Goal: Task Accomplishment & Management: Manage account settings

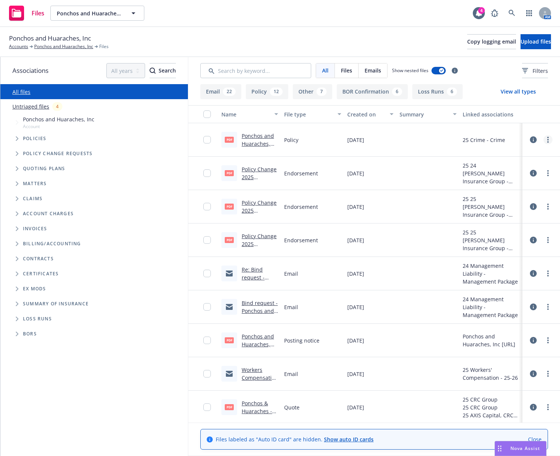
click at [543, 137] on link "more" at bounding box center [547, 139] width 9 height 9
click at [500, 187] on link "Edit" at bounding box center [508, 185] width 75 height 15
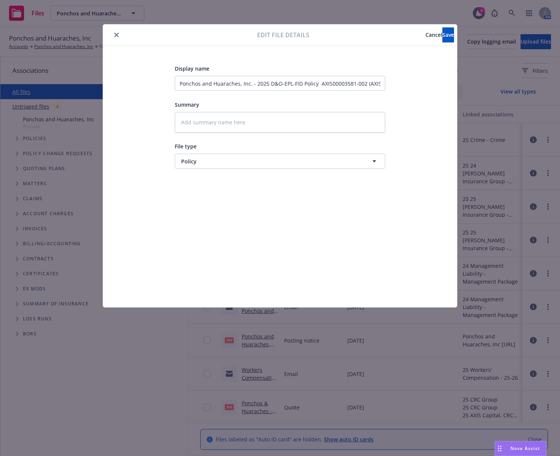
click at [114, 35] on button "close" at bounding box center [116, 34] width 9 height 9
type textarea "x"
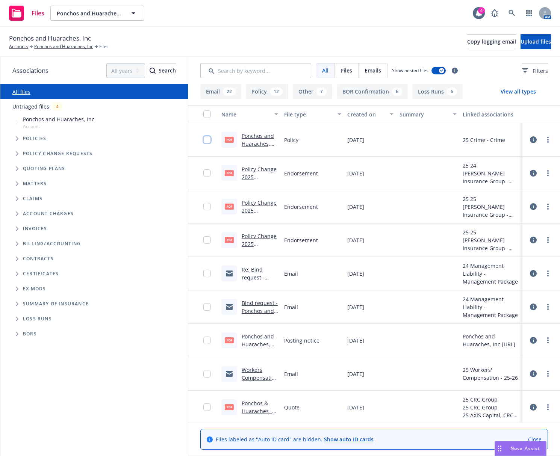
click at [208, 140] on input "checkbox" at bounding box center [207, 140] width 8 height 8
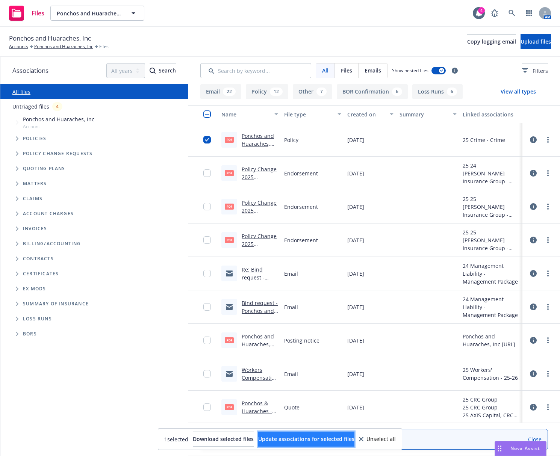
click at [332, 437] on span "Update associations for selected files" at bounding box center [306, 438] width 96 height 7
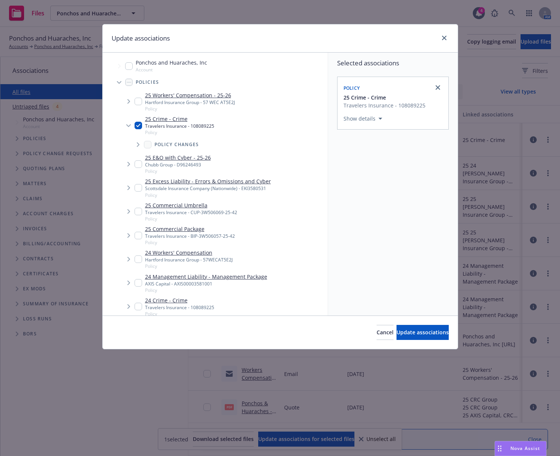
click at [137, 126] on input "Tree Example" at bounding box center [138, 126] width 8 height 8
checkbox input "false"
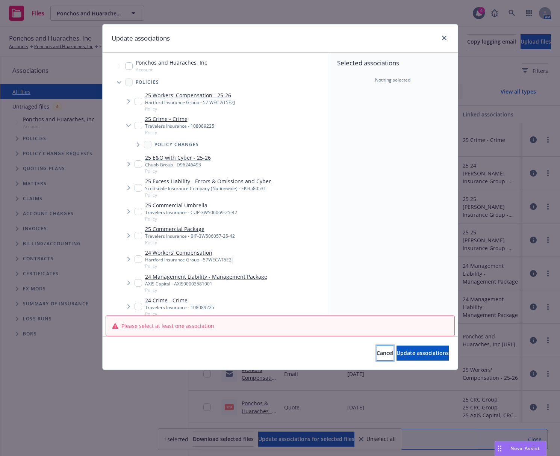
click at [376, 350] on button "Cancel" at bounding box center [384, 353] width 17 height 15
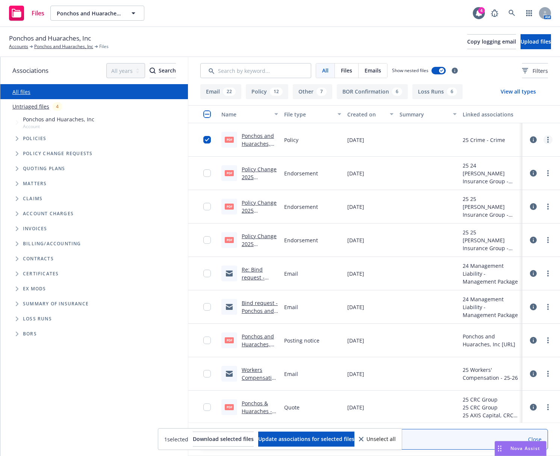
click at [543, 142] on link "more" at bounding box center [547, 139] width 9 height 9
click at [510, 155] on link "Archive" at bounding box center [508, 155] width 75 height 15
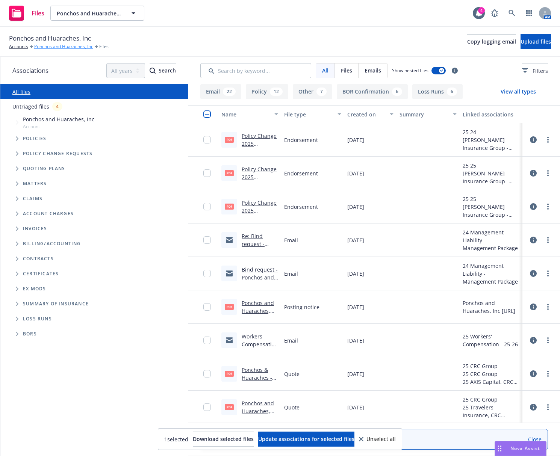
click at [38, 45] on link "Ponchos and Huaraches, Inc" at bounding box center [63, 46] width 59 height 7
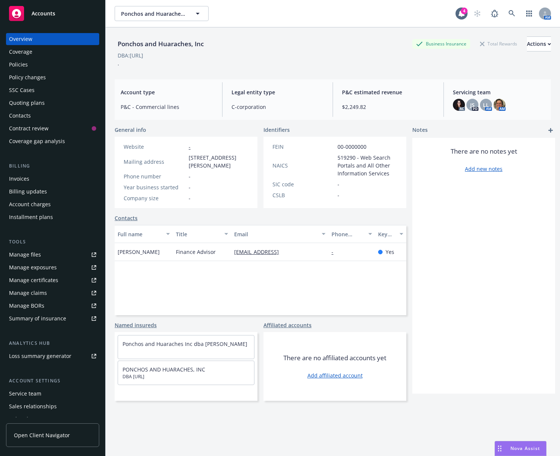
click at [256, 221] on div "Contacts" at bounding box center [260, 218] width 291 height 8
click at [34, 66] on div "Policies" at bounding box center [52, 65] width 87 height 12
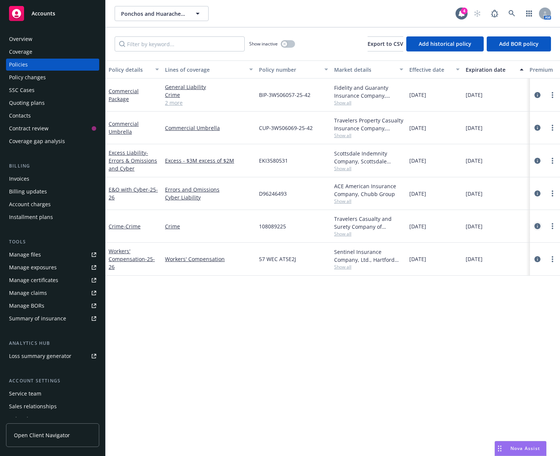
click at [537, 223] on icon "circleInformation" at bounding box center [537, 226] width 6 height 6
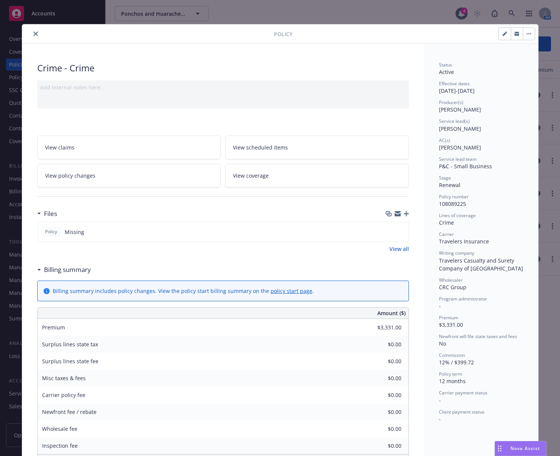
click at [405, 213] on icon "button" at bounding box center [405, 213] width 5 height 5
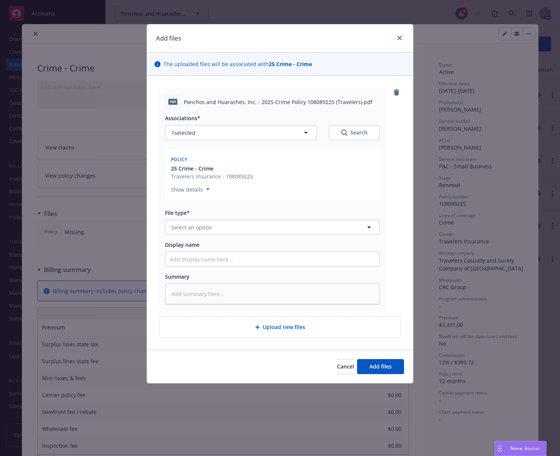
click at [306, 183] on div "Show details" at bounding box center [272, 188] width 203 height 12
click at [331, 227] on button "Select an option" at bounding box center [272, 227] width 215 height 15
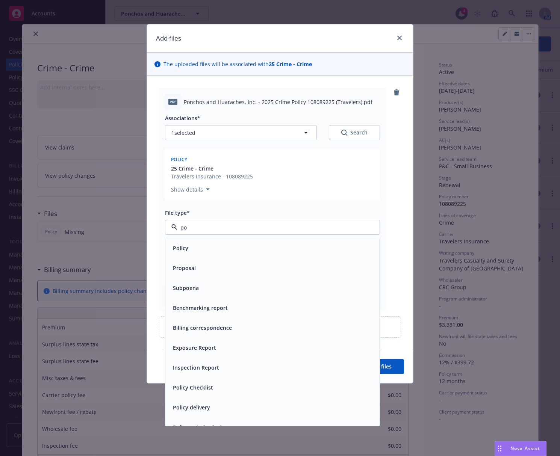
type input "pol"
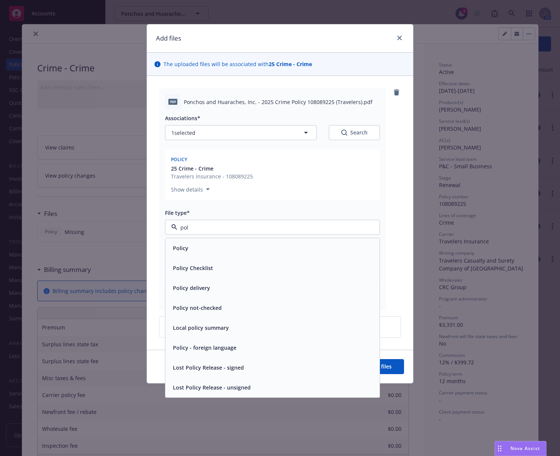
click at [318, 246] on div "Policy" at bounding box center [272, 248] width 205 height 11
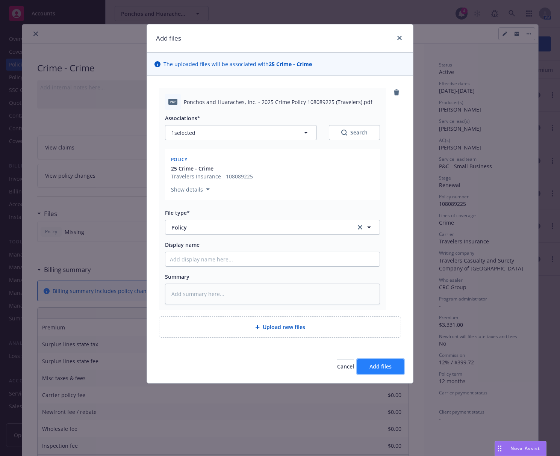
click at [388, 367] on span "Add files" at bounding box center [380, 366] width 22 height 7
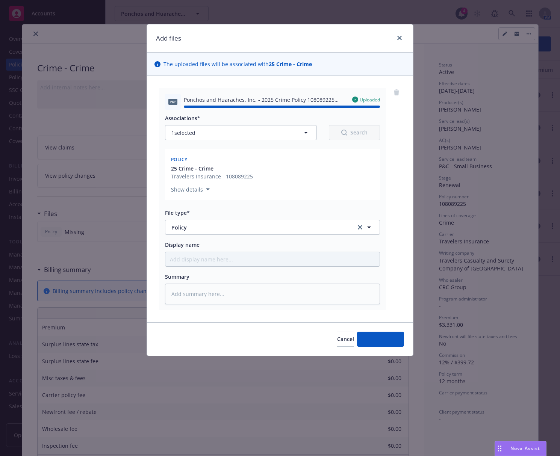
type textarea "x"
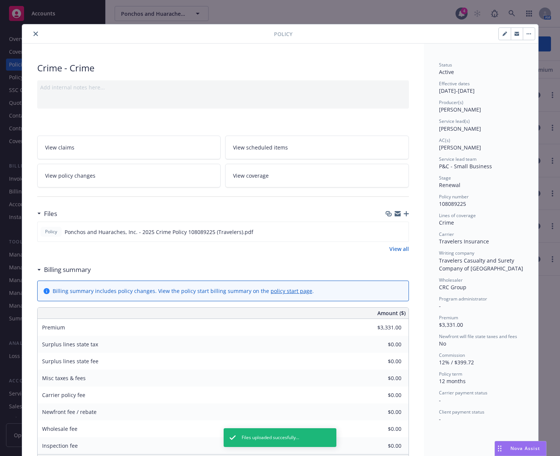
click at [34, 32] on icon "close" at bounding box center [35, 34] width 5 height 5
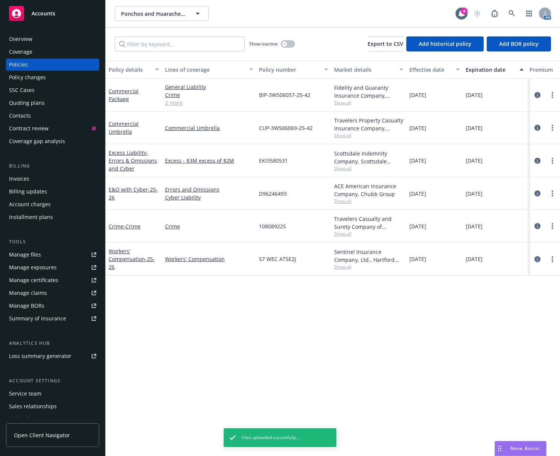
click at [82, 65] on div "Policies" at bounding box center [52, 65] width 87 height 12
click at [288, 47] on button "button" at bounding box center [288, 44] width 14 height 8
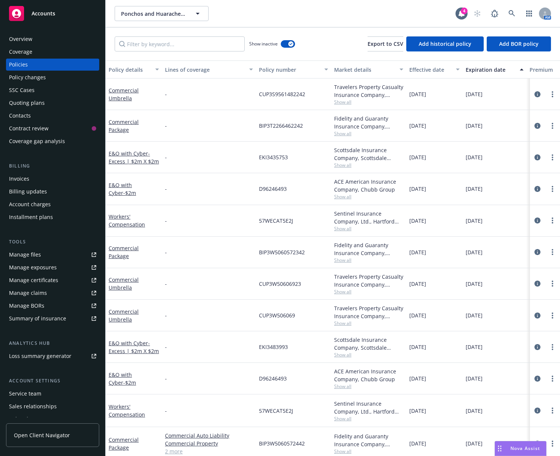
click at [490, 66] on div "Expiration date" at bounding box center [490, 70] width 50 height 8
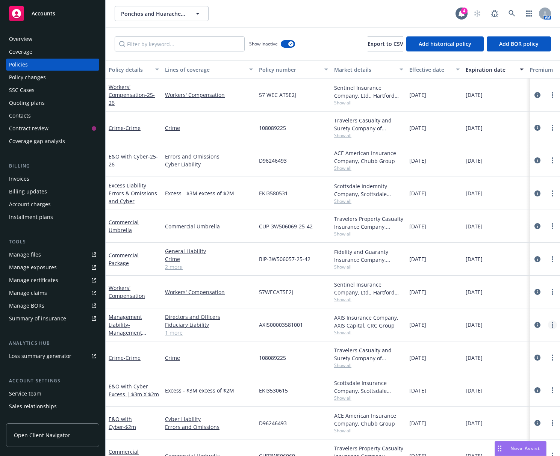
click at [548, 323] on link "more" at bounding box center [552, 324] width 9 height 9
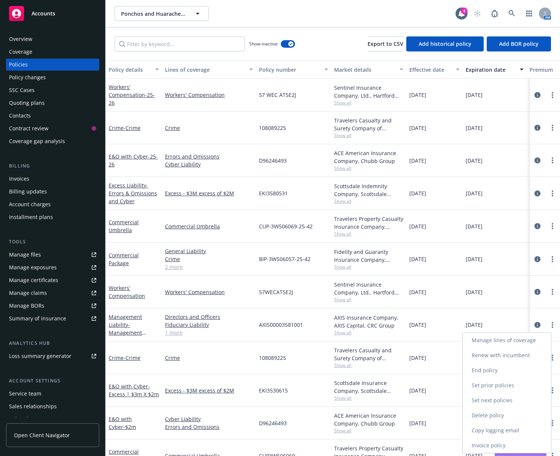
click at [520, 359] on link "Renew with incumbent" at bounding box center [506, 355] width 88 height 15
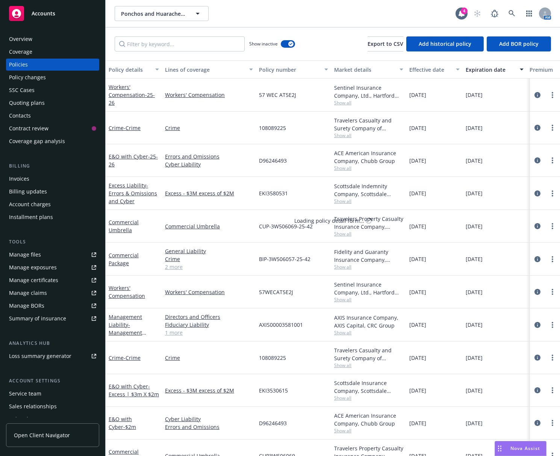
select select "12"
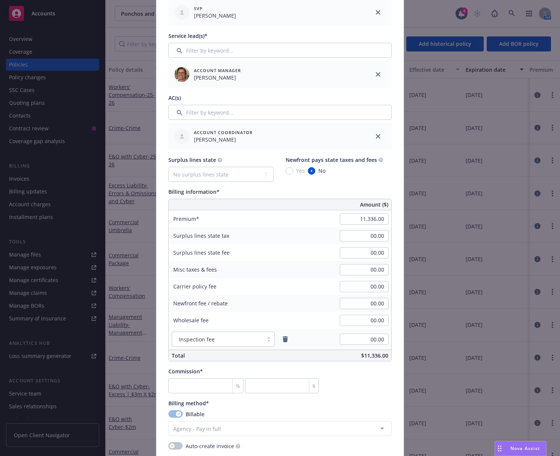
scroll to position [300, 0]
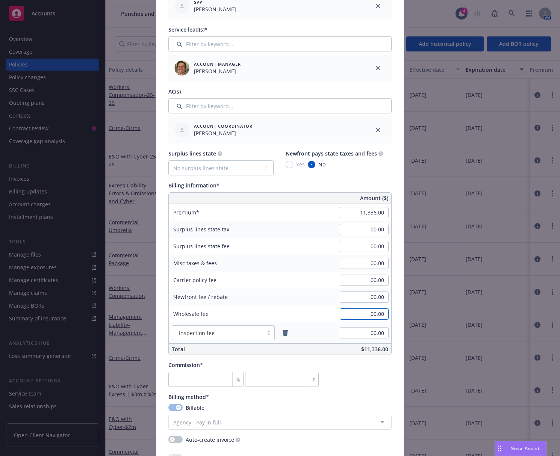
click at [366, 316] on input "00.00" at bounding box center [364, 313] width 49 height 11
click at [367, 283] on input "00.00" at bounding box center [364, 280] width 49 height 11
type input "275.00"
click at [390, 188] on div "Policy number* AXIS00003581001 Policy number not available at this time Policy …" at bounding box center [279, 245] width 247 height 986
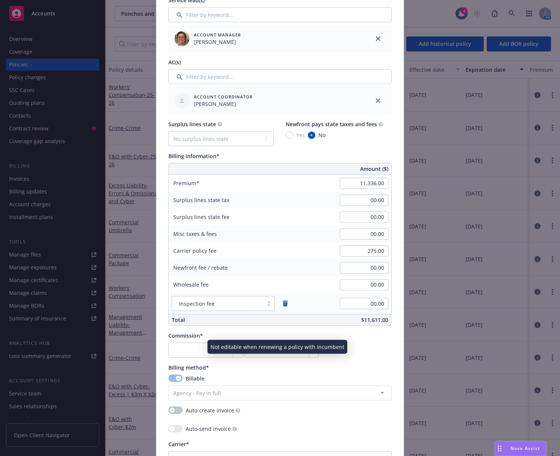
scroll to position [338, 0]
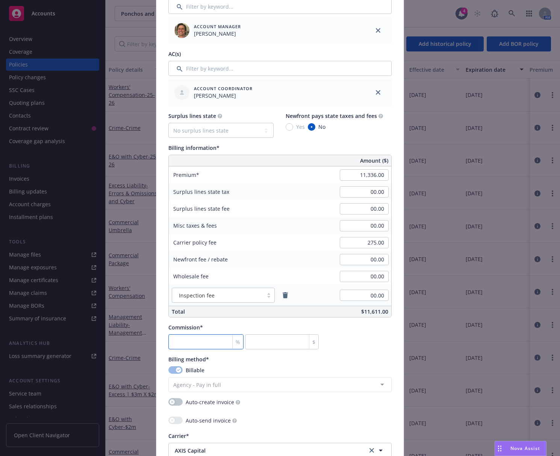
click at [194, 336] on input "number" at bounding box center [205, 341] width 75 height 15
type input "1"
type input "113.36"
type input "12"
type input "1360.32"
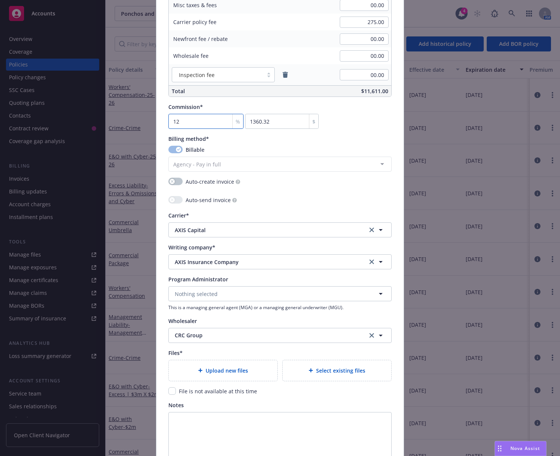
scroll to position [563, 0]
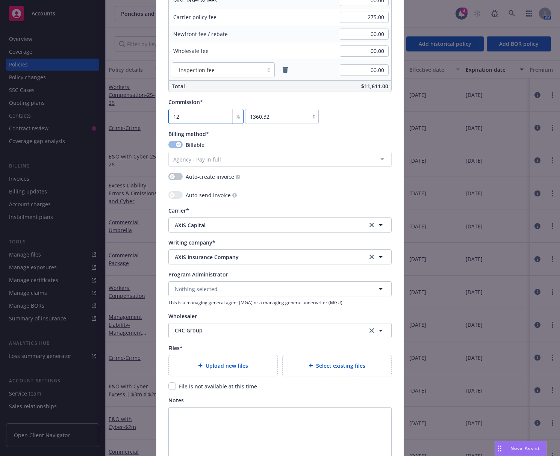
type input "12"
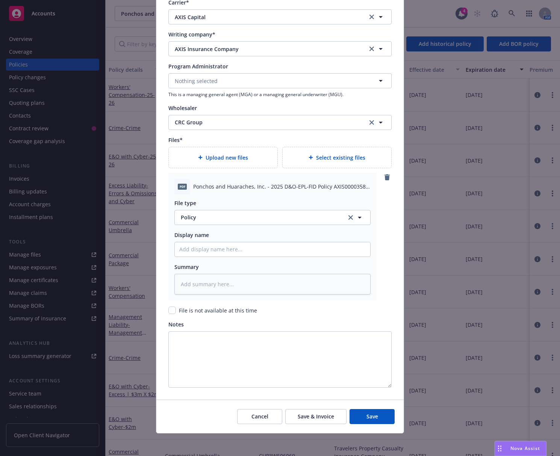
scroll to position [773, 0]
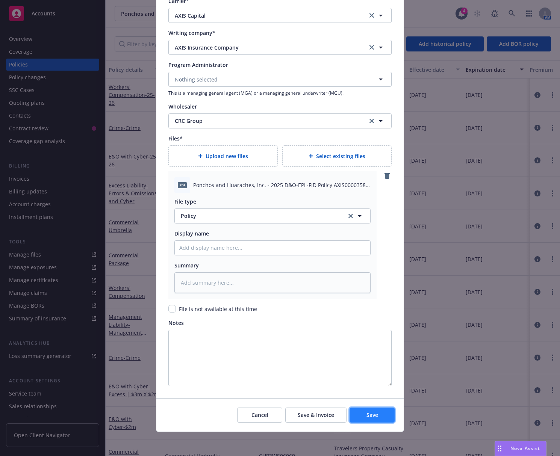
click at [366, 414] on span "Save" at bounding box center [372, 414] width 12 height 7
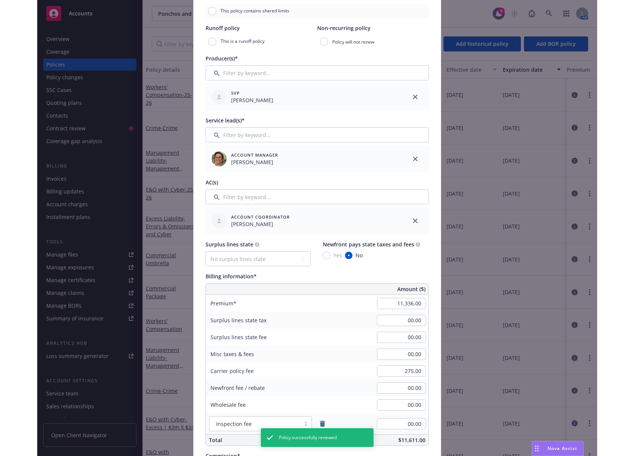
scroll to position [172, 0]
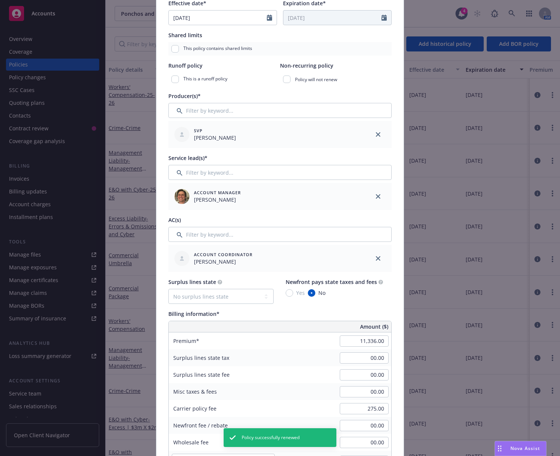
type textarea "x"
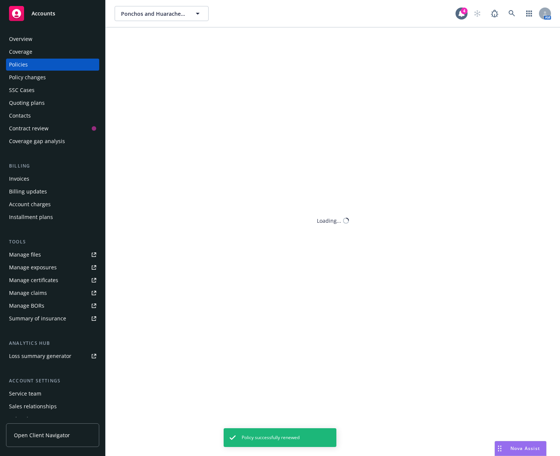
click at [57, 181] on body "Accounts Overview Coverage Policies Policy changes SSC Cases Quoting plans Cont…" at bounding box center [280, 228] width 560 height 456
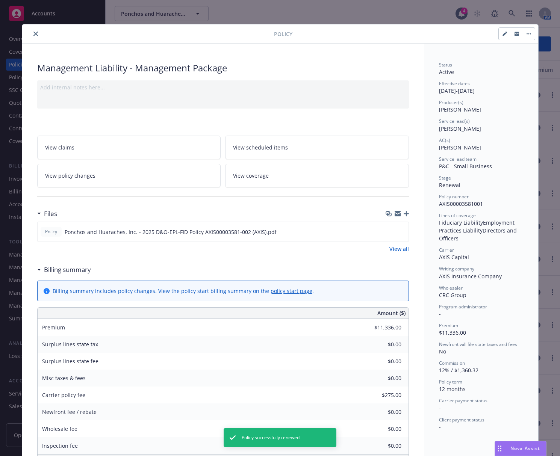
click at [35, 37] on button "close" at bounding box center [35, 33] width 9 height 9
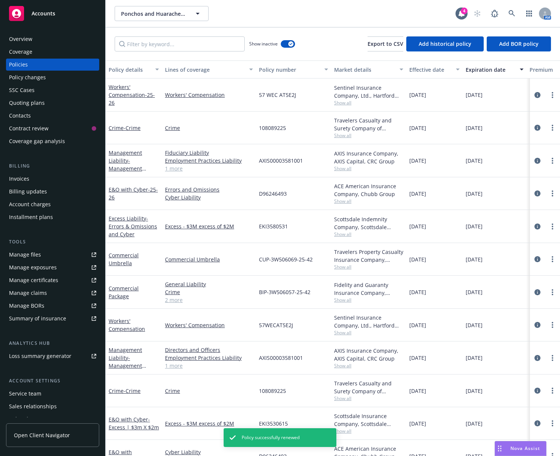
click at [27, 175] on div "Invoices" at bounding box center [19, 179] width 20 height 12
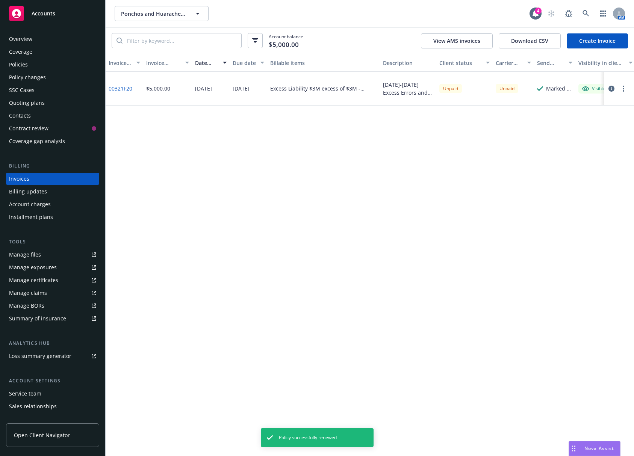
click at [559, 41] on link "Create Invoice" at bounding box center [596, 40] width 61 height 15
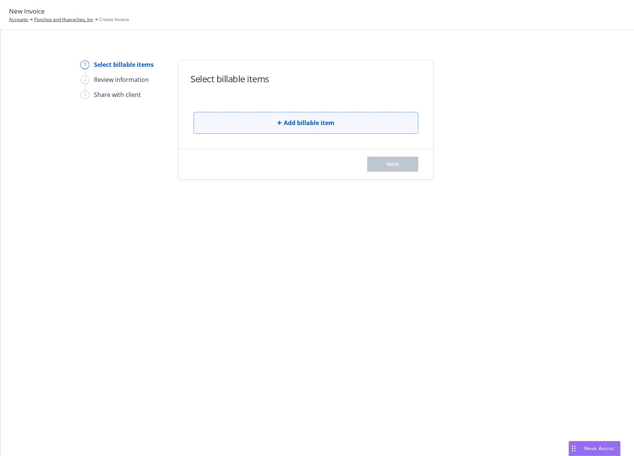
click at [242, 129] on button "Add billable item" at bounding box center [305, 123] width 225 height 22
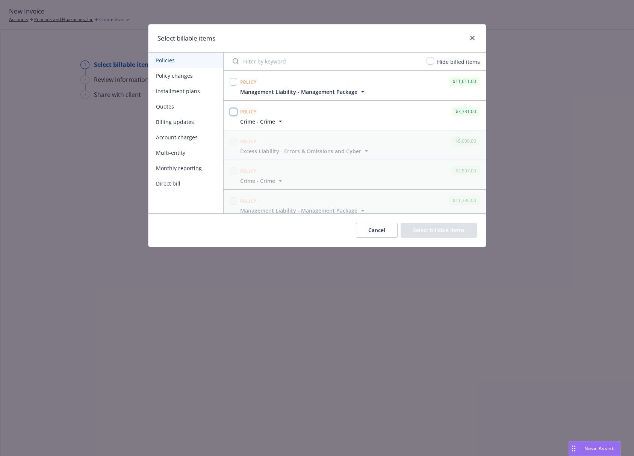
click at [234, 112] on input "checkbox" at bounding box center [233, 112] width 8 height 8
checkbox input "true"
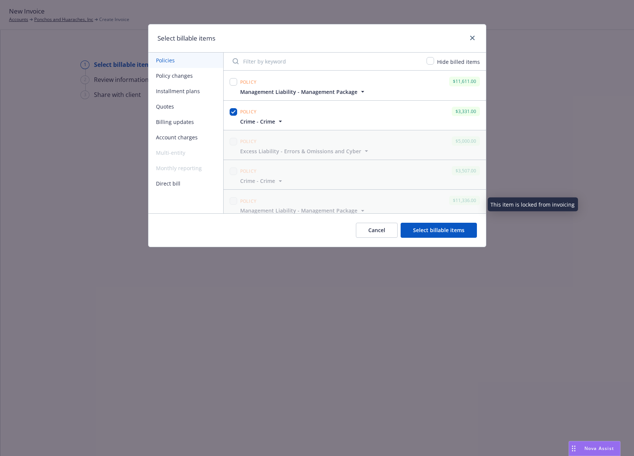
click at [420, 226] on button "Select billable items" at bounding box center [438, 230] width 76 height 15
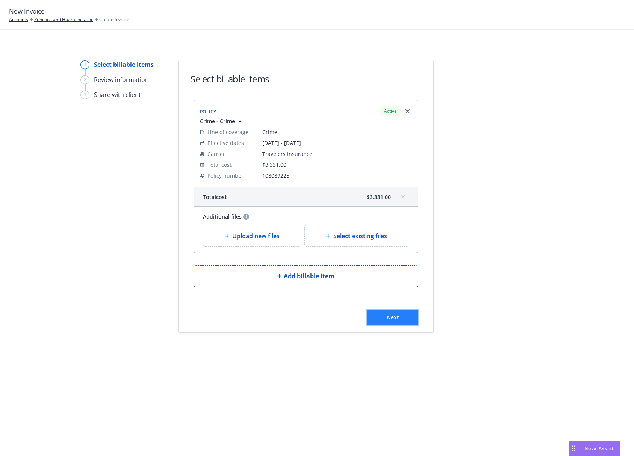
click at [400, 315] on button "Next" at bounding box center [392, 317] width 51 height 15
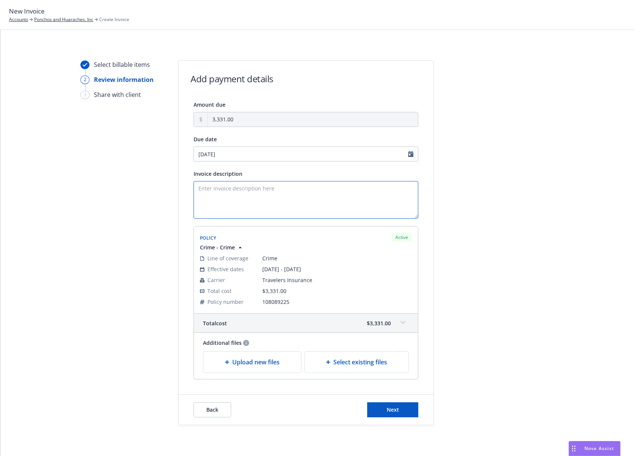
click at [285, 202] on textarea "Invoice description" at bounding box center [305, 200] width 225 height 38
type textarea "[DATE]-[DATE] Crime Renewal"
click at [282, 154] on input "08/29/2025" at bounding box center [305, 153] width 225 height 15
select select "August"
select select "2025"
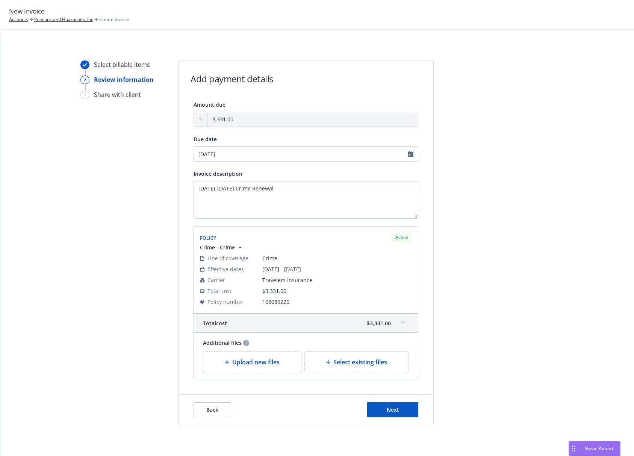
click at [260, 217] on span "15" at bounding box center [259, 217] width 6 height 8
type input "[DATE]"
click at [396, 408] on button "Next" at bounding box center [392, 409] width 51 height 15
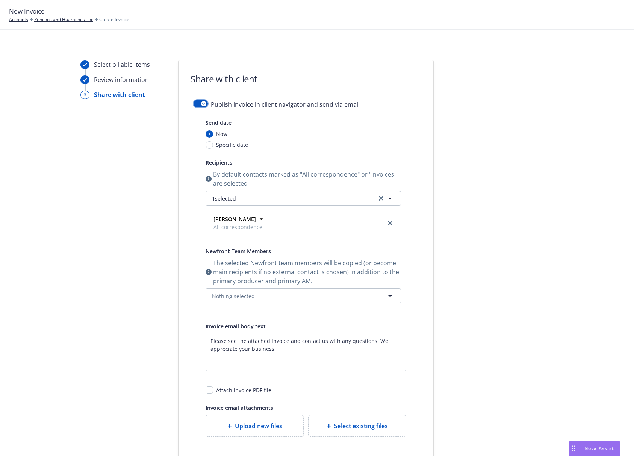
click at [202, 104] on icon "button" at bounding box center [203, 104] width 3 height 2
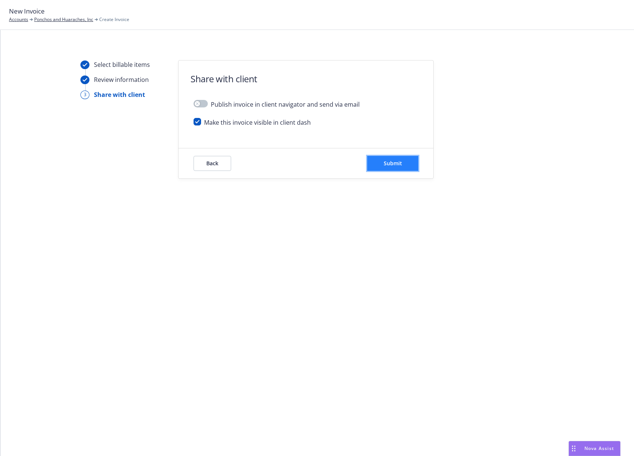
click at [377, 167] on button "Submit" at bounding box center [392, 163] width 51 height 15
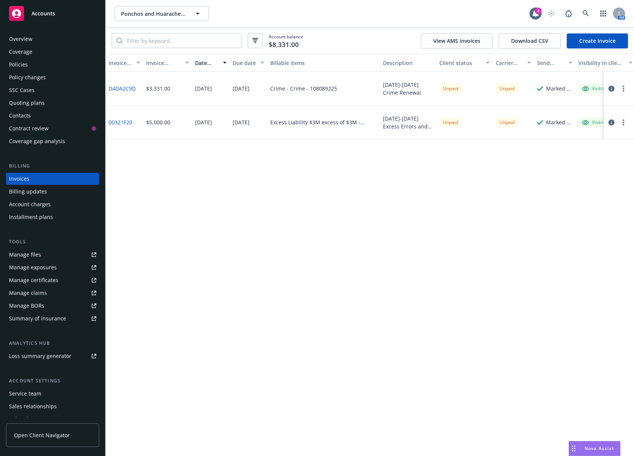
click at [588, 46] on link "Create Invoice" at bounding box center [596, 40] width 61 height 15
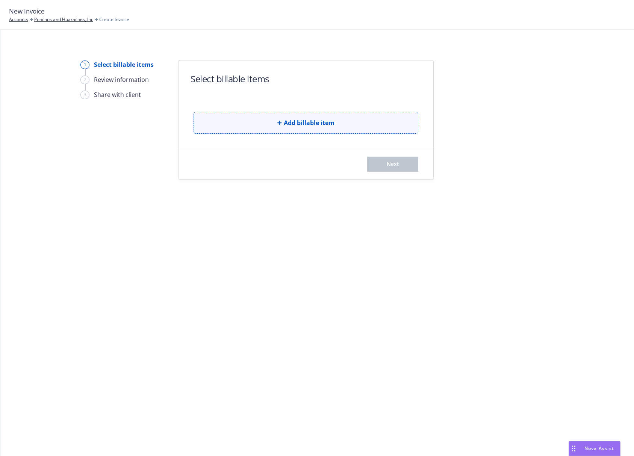
click at [246, 129] on button "Add billable item" at bounding box center [305, 123] width 225 height 22
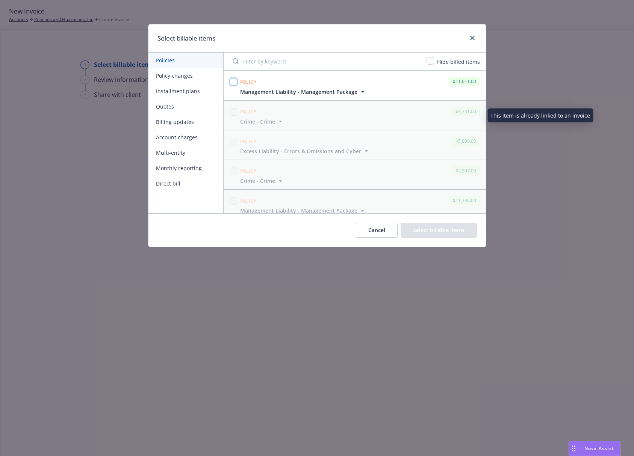
click at [233, 83] on input "checkbox" at bounding box center [233, 82] width 8 height 8
checkbox input "true"
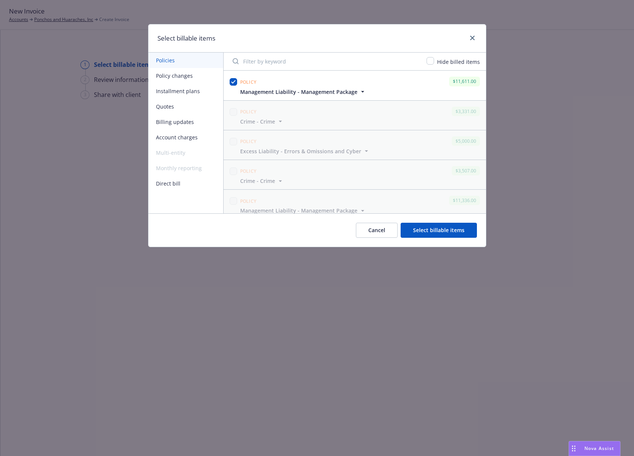
click at [448, 235] on button "Select billable items" at bounding box center [438, 230] width 76 height 15
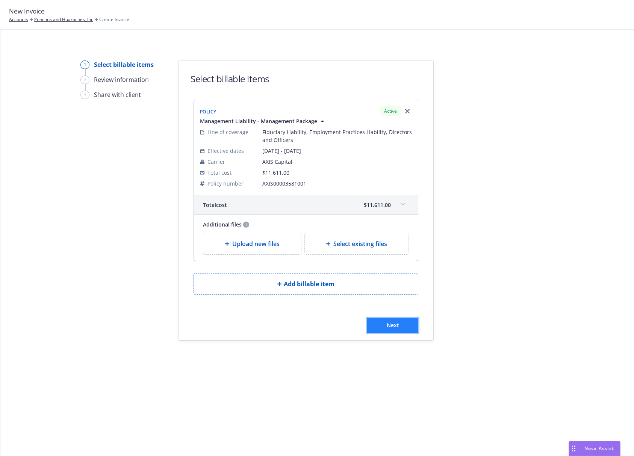
click at [384, 326] on button "Next" at bounding box center [392, 325] width 51 height 15
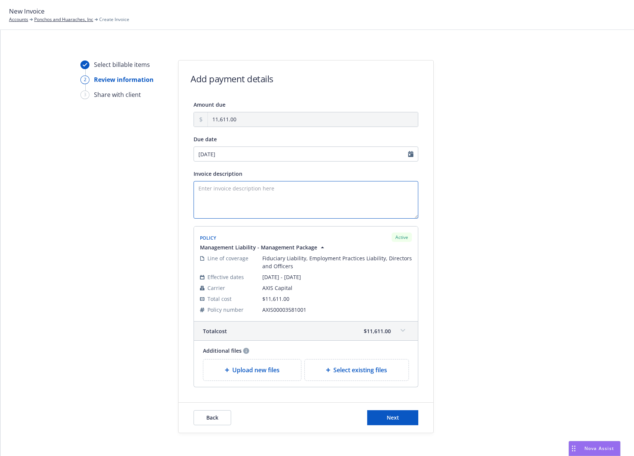
click at [270, 192] on textarea "Invoice description" at bounding box center [305, 200] width 225 height 38
type textarea "[DATE]-[DATE] Management Liability Renewal"
click at [274, 160] on input "[DATE]" at bounding box center [305, 153] width 225 height 15
select select "August"
select select "2025"
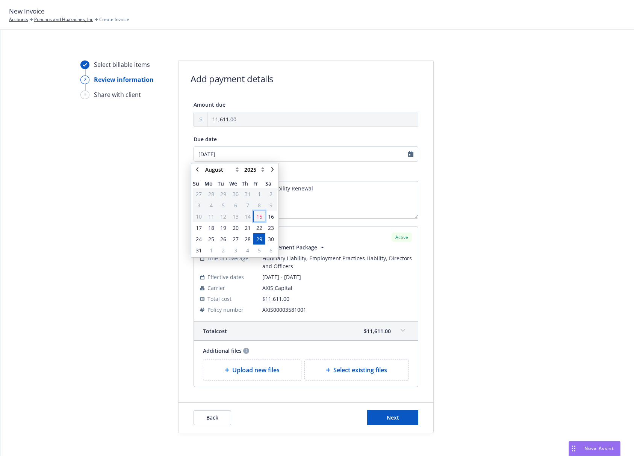
click at [263, 220] on span "15" at bounding box center [259, 216] width 10 height 9
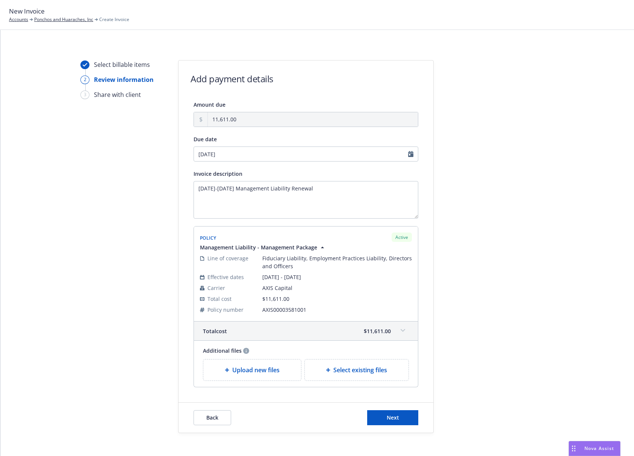
type input "[DATE]"
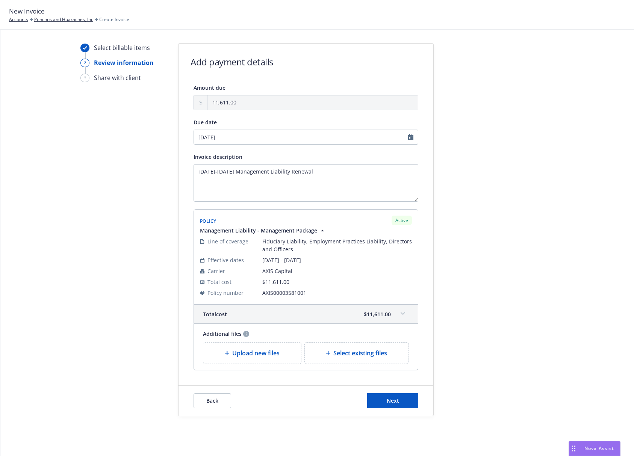
scroll to position [25, 0]
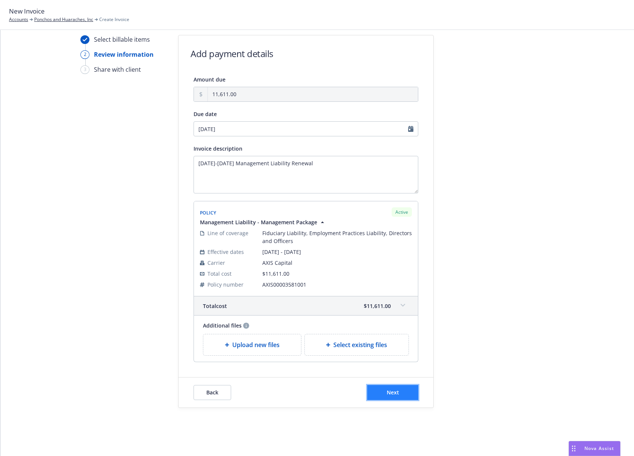
click at [399, 389] on button "Next" at bounding box center [392, 392] width 51 height 15
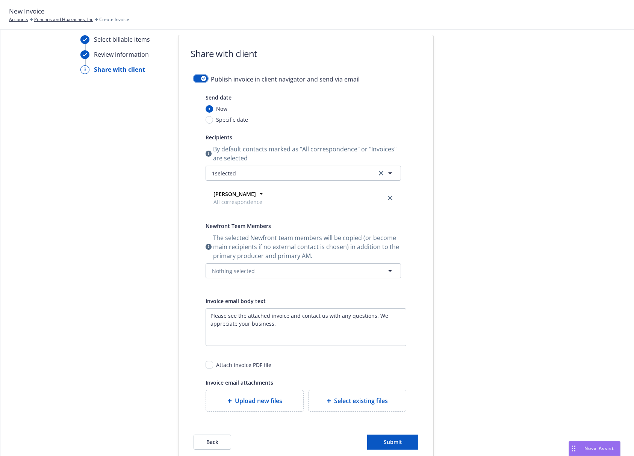
click at [202, 77] on icon "button" at bounding box center [203, 78] width 3 height 2
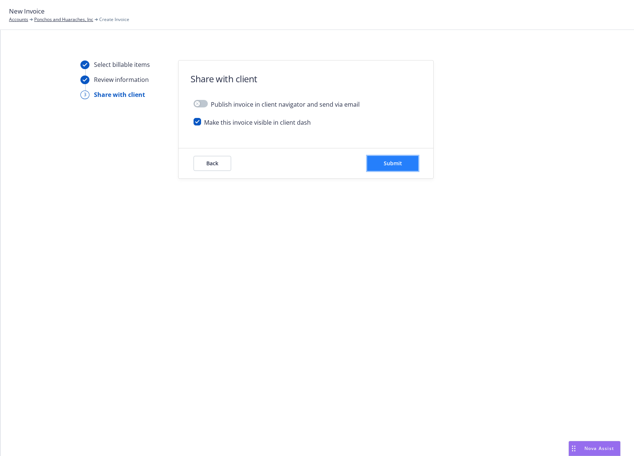
click at [399, 164] on span "Submit" at bounding box center [392, 163] width 18 height 7
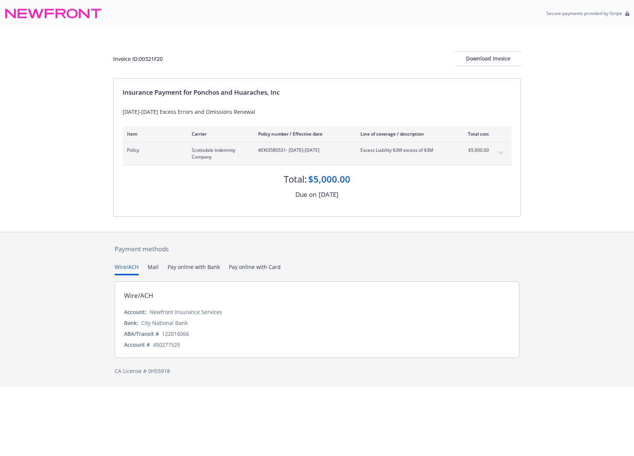
click at [273, 151] on span "#EKI3580531 - 07/01/2025-07/01/2026" at bounding box center [303, 150] width 90 height 7
copy span "EKI3580531"
click at [316, 218] on div at bounding box center [317, 224] width 408 height 15
click at [145, 61] on div "Invoice ID: 00321F20" at bounding box center [138, 59] width 50 height 8
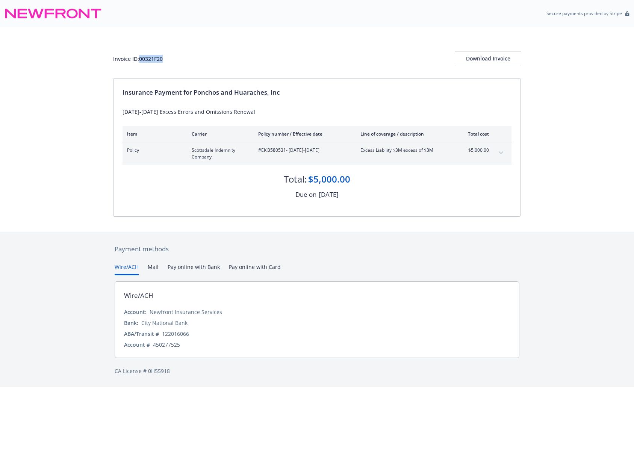
click at [145, 61] on div "Invoice ID: 00321F20" at bounding box center [138, 59] width 50 height 8
copy div "00321F20"
click at [482, 57] on div "Download Invoice" at bounding box center [488, 58] width 66 height 14
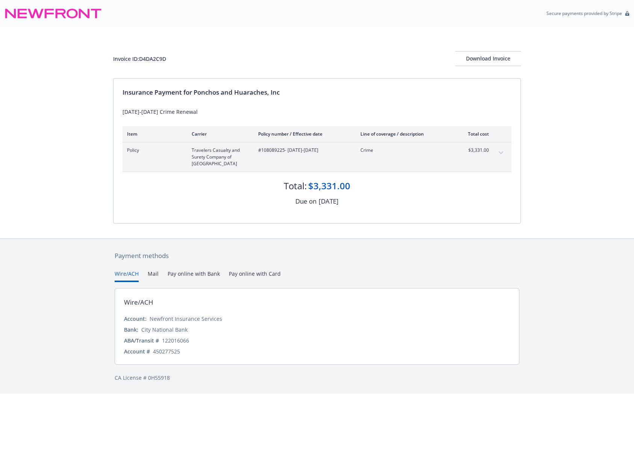
click at [151, 58] on div "Invoice ID: D4DA2C9D" at bounding box center [139, 59] width 53 height 8
copy div "D4DA2C9D"
click at [497, 58] on div "Download Invoice" at bounding box center [488, 58] width 66 height 14
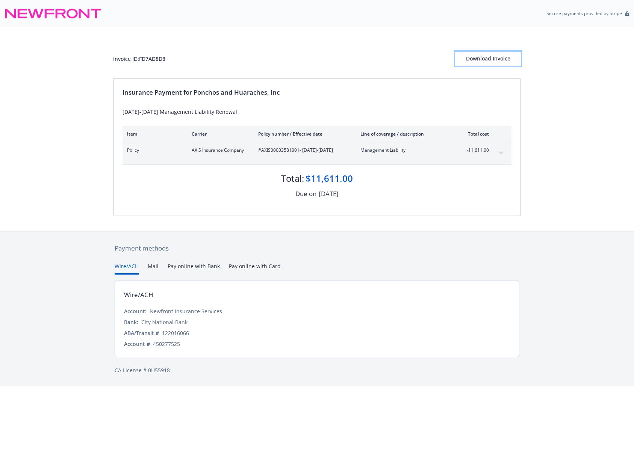
click at [466, 52] on button "Download Invoice" at bounding box center [488, 58] width 66 height 15
click at [144, 56] on div "Invoice ID: FD7AD8D8" at bounding box center [139, 59] width 52 height 8
copy div "FD7AD8D8"
click at [495, 60] on div "Download Invoice" at bounding box center [488, 58] width 66 height 14
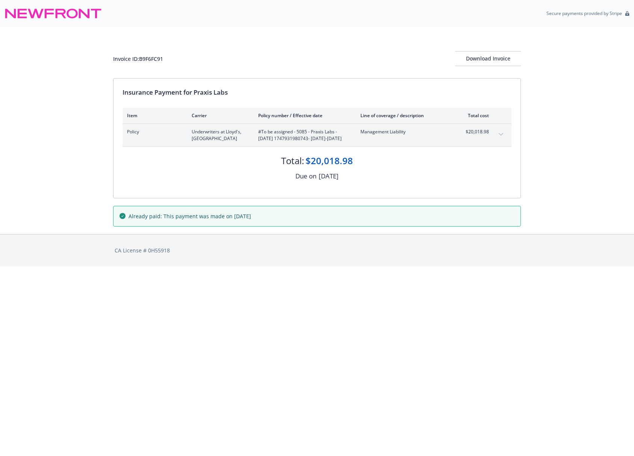
click at [502, 133] on icon "expand content" at bounding box center [500, 134] width 5 height 3
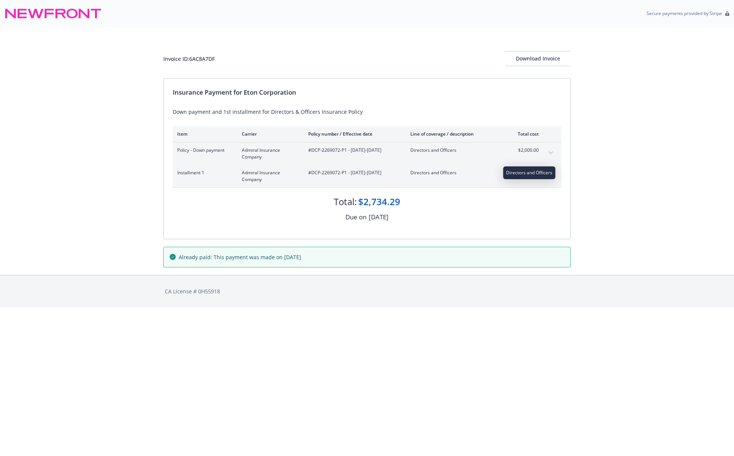
click at [495, 176] on span "Directors and Officers" at bounding box center [455, 172] width 88 height 7
click at [551, 174] on icon "expand content" at bounding box center [551, 175] width 5 height 3
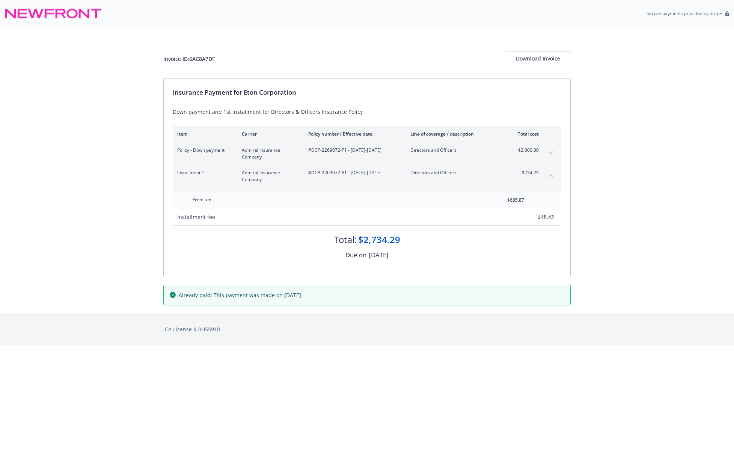
click at [550, 155] on button "expand content" at bounding box center [551, 153] width 12 height 12
